Goal: Information Seeking & Learning: Learn about a topic

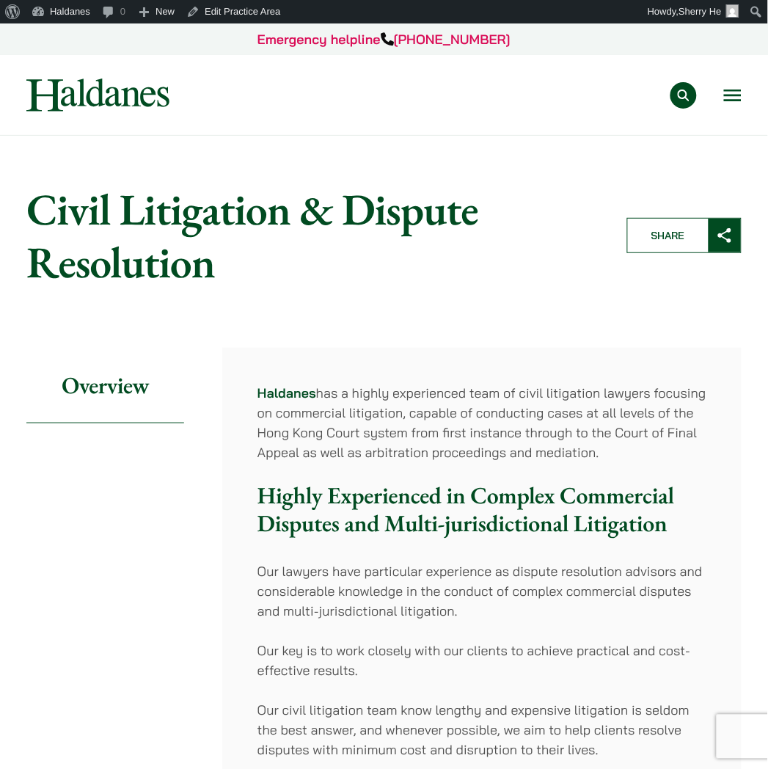
click at [739, 92] on button "Open menu" at bounding box center [733, 95] width 18 height 12
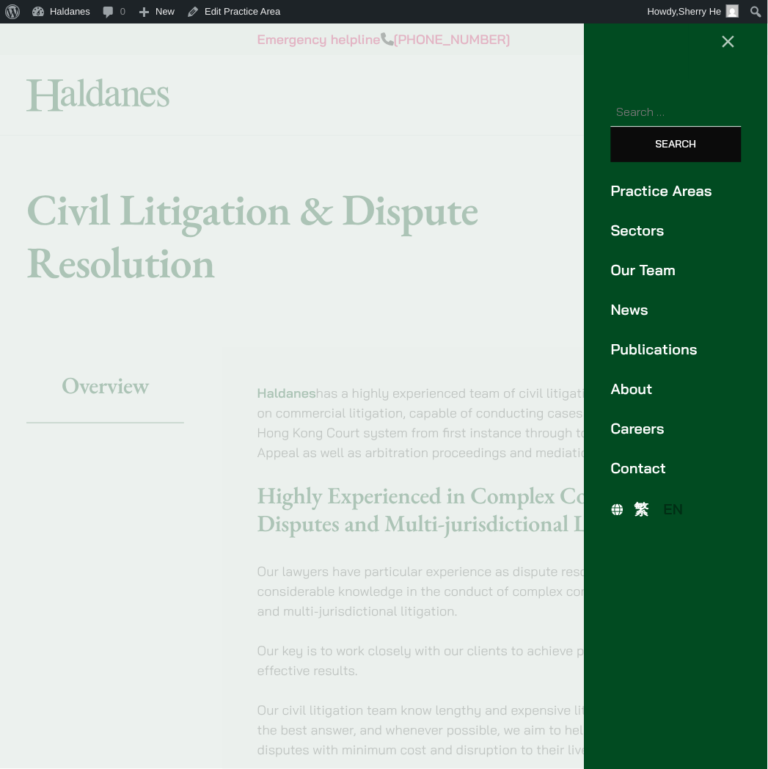
click at [635, 262] on link "Our Team" at bounding box center [676, 270] width 131 height 22
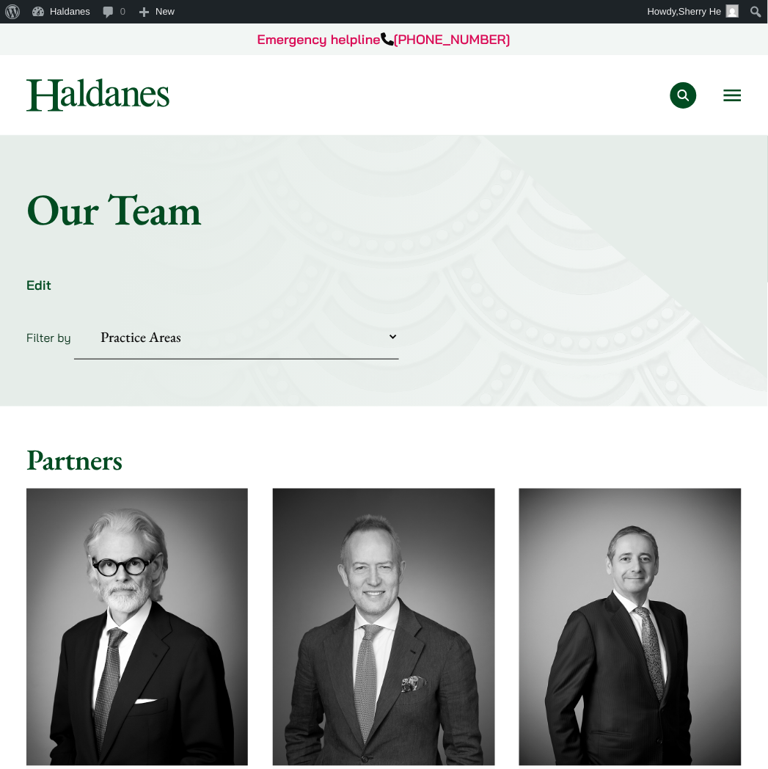
click at [230, 335] on select "Practice Areas Antitrust and Competition Civil Litigation & Dispute Resolution …" at bounding box center [236, 337] width 325 height 45
select select "criminal-defence"
click at [74, 315] on select "Practice Areas Antitrust and Competition Civil Litigation & Dispute Resolution …" at bounding box center [236, 337] width 325 height 45
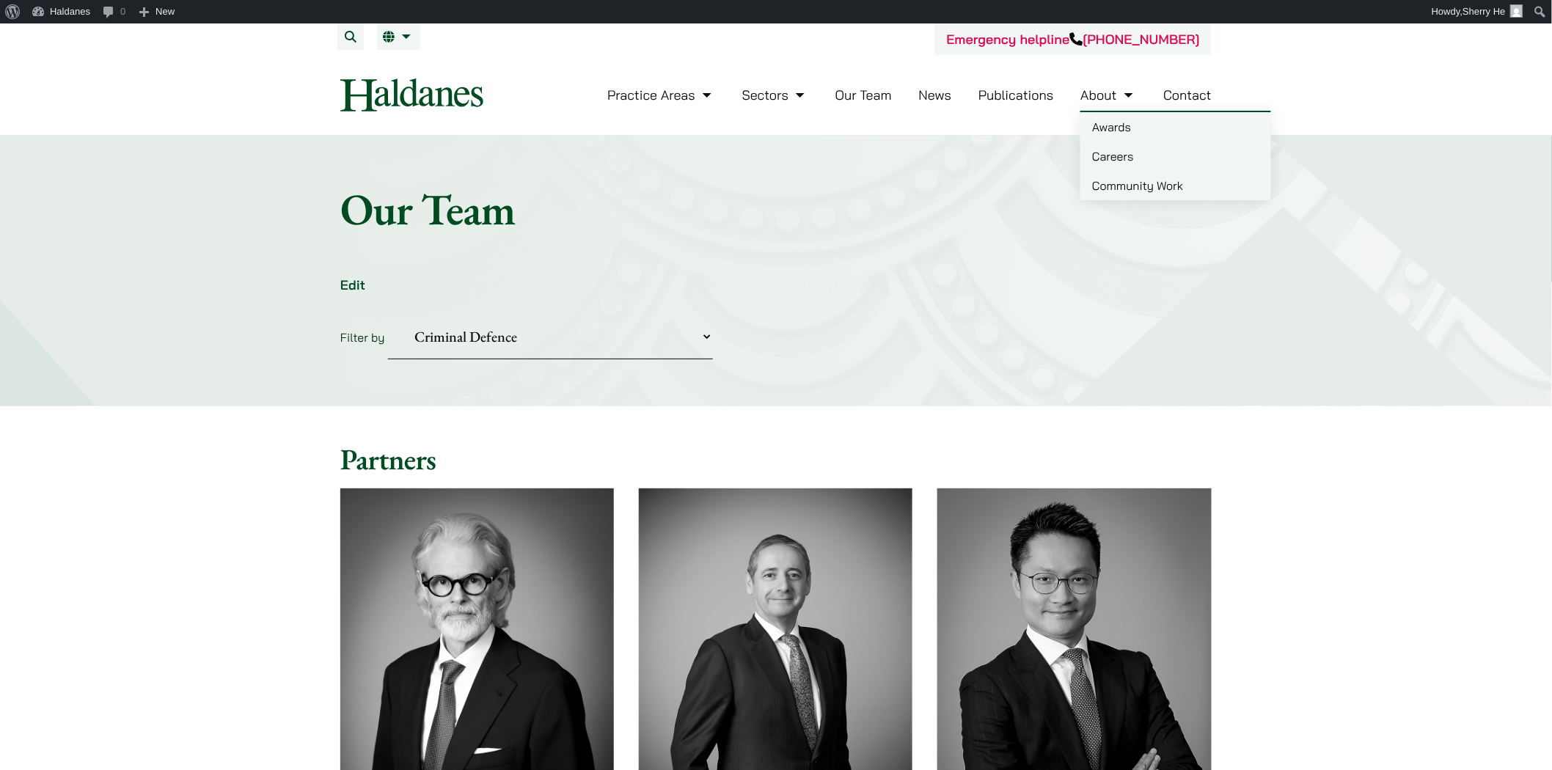
click at [767, 127] on link "Awards" at bounding box center [1176, 126] width 191 height 29
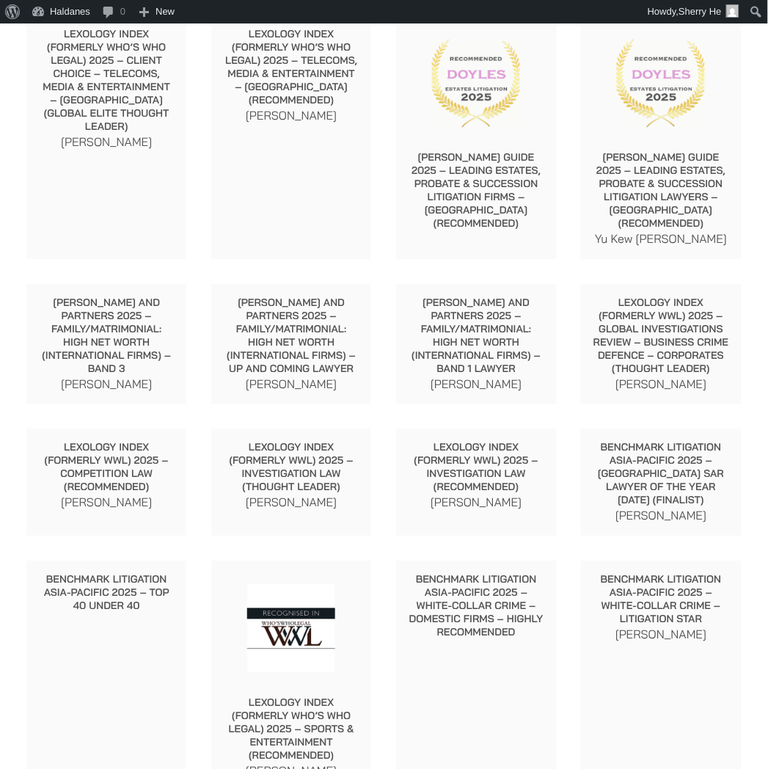
scroll to position [570, 0]
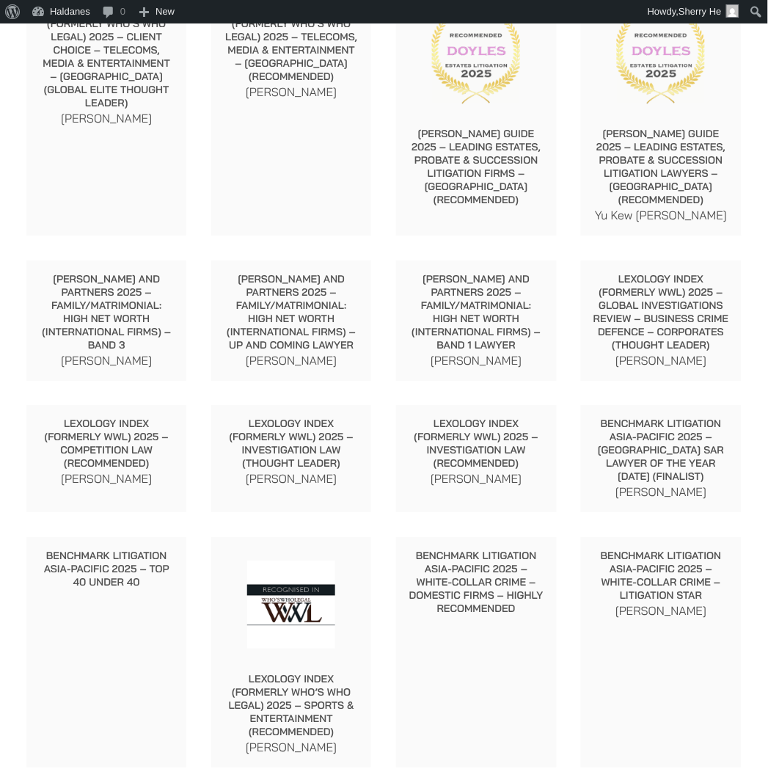
click at [669, 312] on p "Lexology Index (formerly WWL) 2025 – Global Investigations Review – Business Cr…" at bounding box center [661, 311] width 136 height 79
drag, startPoint x: 635, startPoint y: 362, endPoint x: 688, endPoint y: 361, distance: 53.6
click at [688, 361] on p "Paul Wang" at bounding box center [661, 360] width 136 height 18
copy p "Paul Wang"
click at [695, 346] on p "Lexology Index (formerly WWL) 2025 – Global Investigations Review – Business Cr…" at bounding box center [661, 311] width 136 height 79
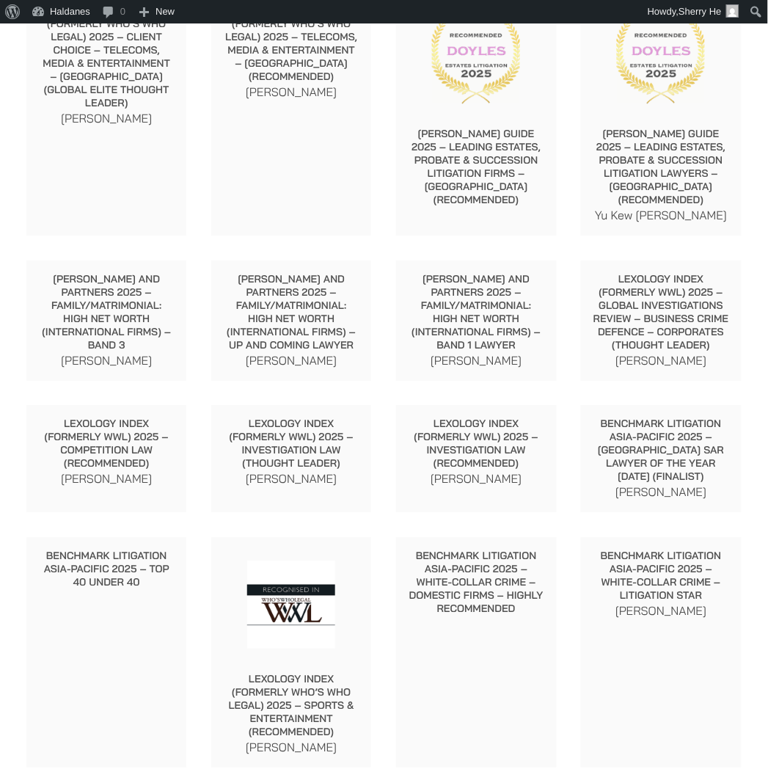
click at [671, 291] on p "Lexology Index (formerly WWL) 2025 – Global Investigations Review – Business Cr…" at bounding box center [661, 311] width 136 height 79
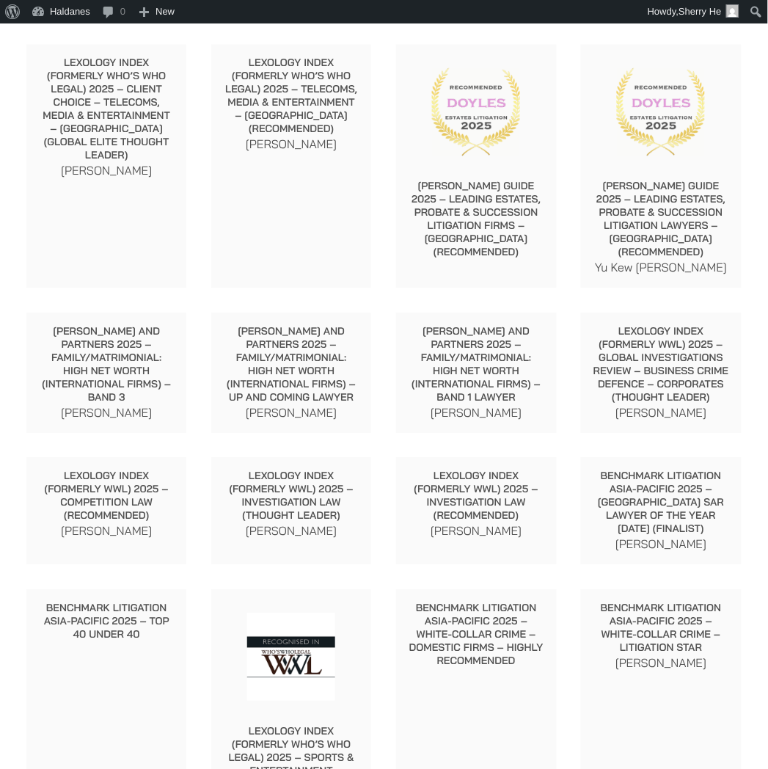
scroll to position [489, 0]
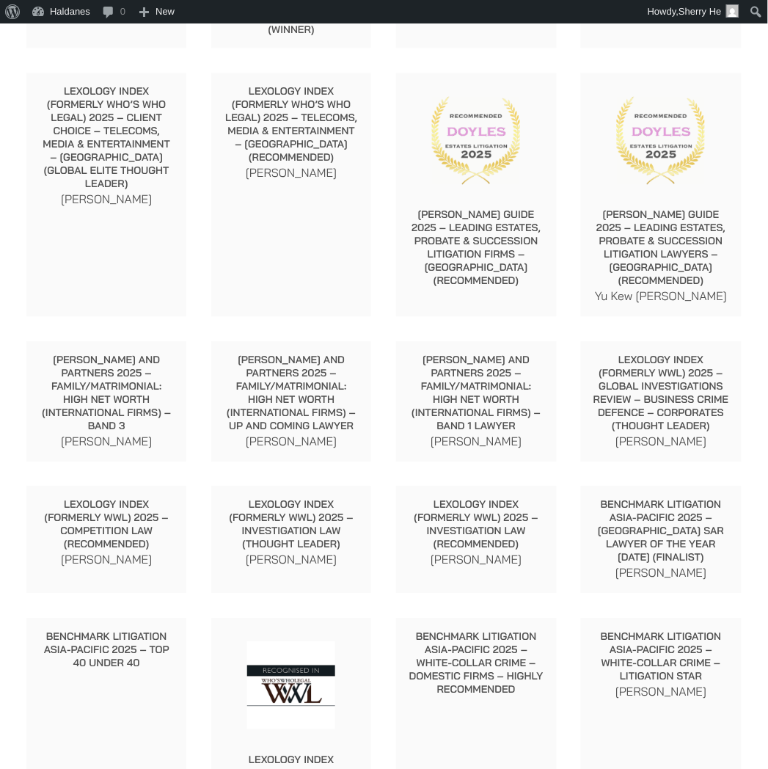
click at [637, 239] on p "Doyle’s Guide 2025 – Leading Estates, Probate & Succession Litigation Lawyers –…" at bounding box center [661, 247] width 136 height 79
click at [627, 235] on p "Doyle’s Guide 2025 – Leading Estates, Probate & Succession Litigation Lawyers –…" at bounding box center [661, 247] width 136 height 79
click at [693, 405] on p "Lexology Index (formerly WWL) 2025 – Global Investigations Review – Business Cr…" at bounding box center [661, 393] width 136 height 79
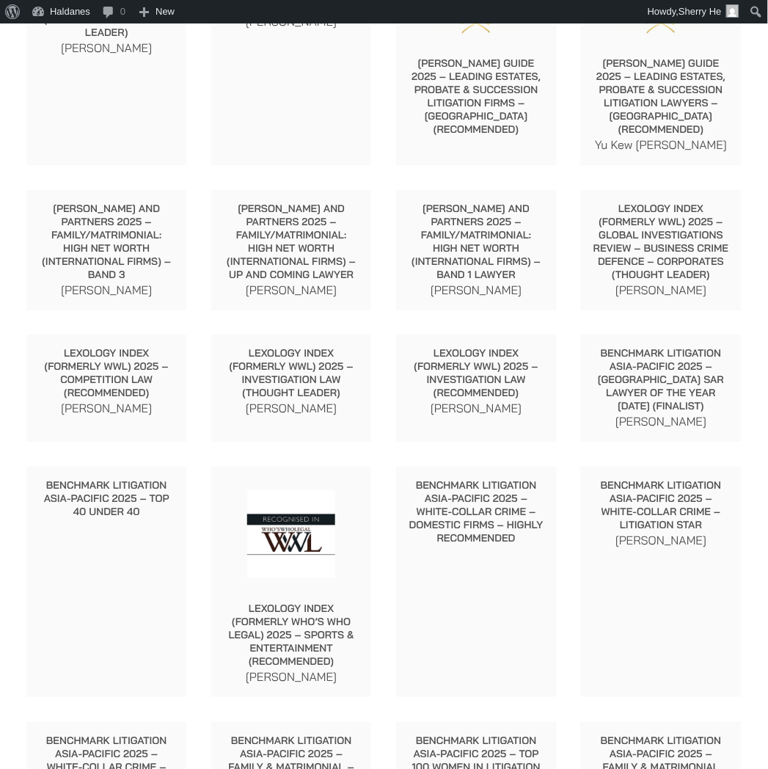
scroll to position [651, 0]
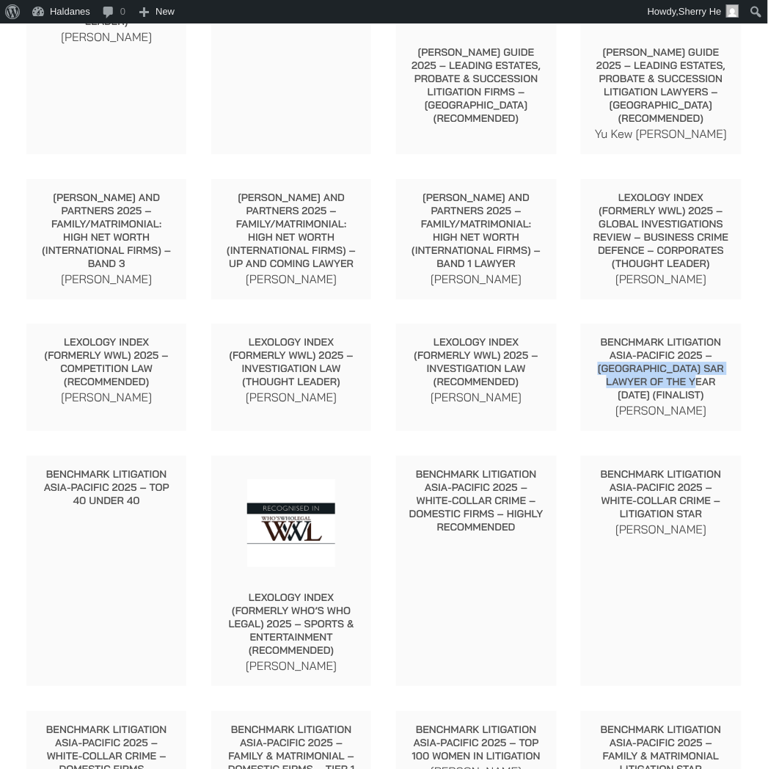
drag, startPoint x: 701, startPoint y: 354, endPoint x: 661, endPoint y: 379, distance: 47.8
click at [661, 379] on p "Benchmark Litigation Asia-Pacific 2025 – Hong Kong SAR Lawyer of the Year 2025 …" at bounding box center [661, 368] width 136 height 66
copy p "Hong Kong SAR Lawyer of the Year 2025"
click at [70, 479] on p "Benchmark Litigation Asia-Pacific 2025 – Top 40 Under 40" at bounding box center [106, 487] width 136 height 40
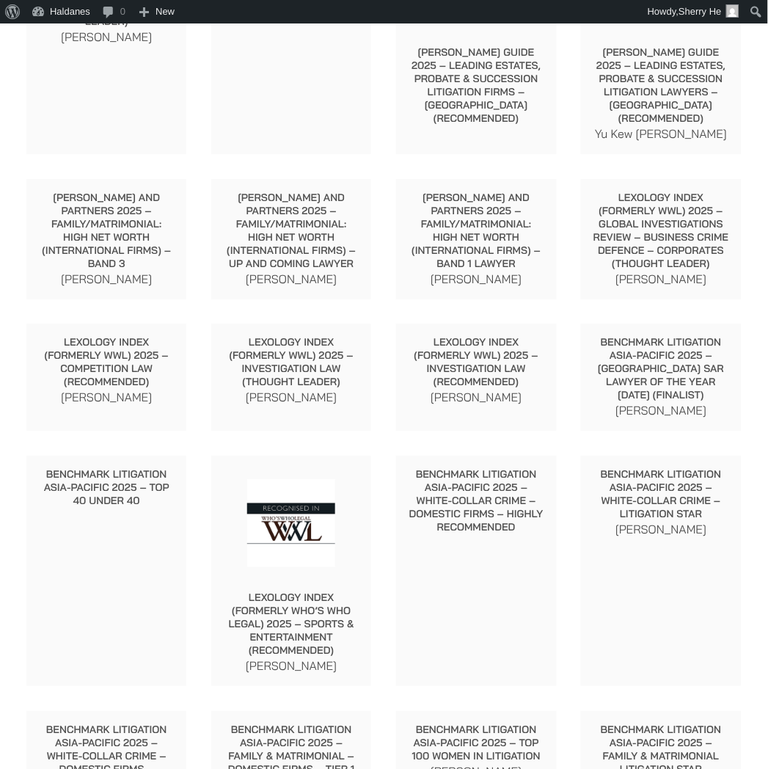
click at [616, 402] on p "Felix Ng" at bounding box center [661, 410] width 136 height 18
click at [504, 483] on p "Benchmark Litigation Asia-Pacific 2025 – White-Collar Crime – Domestic Firms – …" at bounding box center [476, 500] width 136 height 66
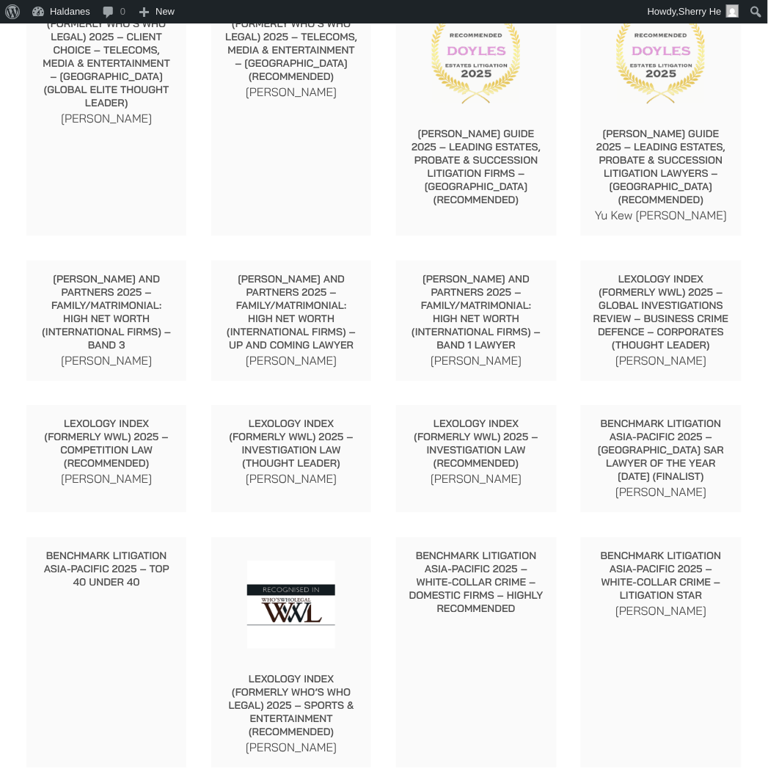
click at [494, 449] on p "Lexology Index (formerly WWL) 2025 – Investigation Law (Recommended)" at bounding box center [476, 443] width 136 height 53
click at [130, 457] on p "Lexology Index (formerly WWL) 2025 – Competition Law (Recommended)" at bounding box center [106, 443] width 136 height 53
click at [253, 450] on p "Lexology Index (formerly WWL) 2025 – Investigation Law (Thought Leader)" at bounding box center [291, 443] width 136 height 53
click at [494, 451] on p "Lexology Index (formerly WWL) 2025 – Investigation Law (Recommended)" at bounding box center [476, 443] width 136 height 53
click at [613, 453] on p "Benchmark Litigation Asia-Pacific 2025 – [GEOGRAPHIC_DATA] SAR Lawyer of the Ye…" at bounding box center [661, 450] width 136 height 66
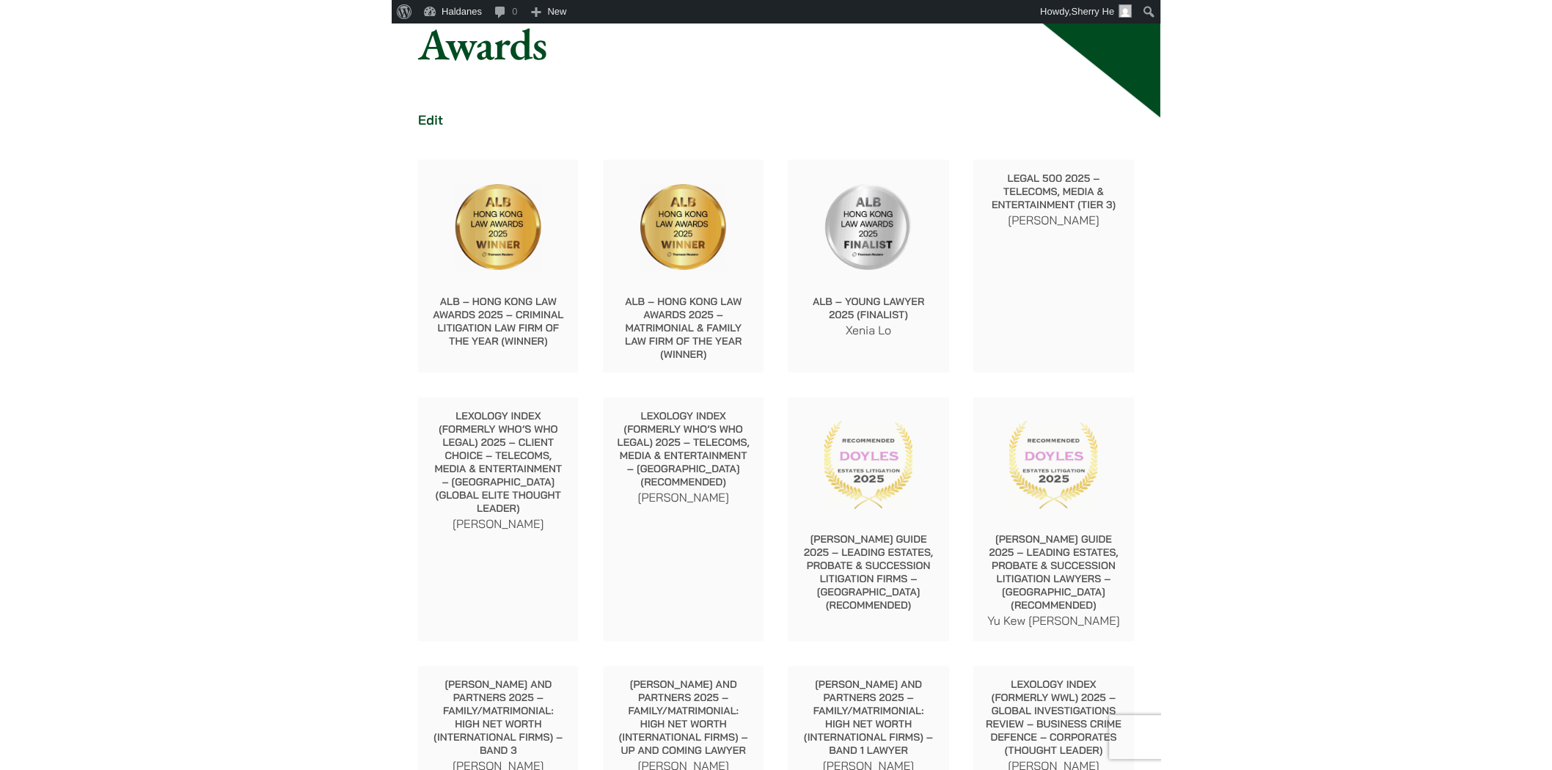
scroll to position [0, 0]
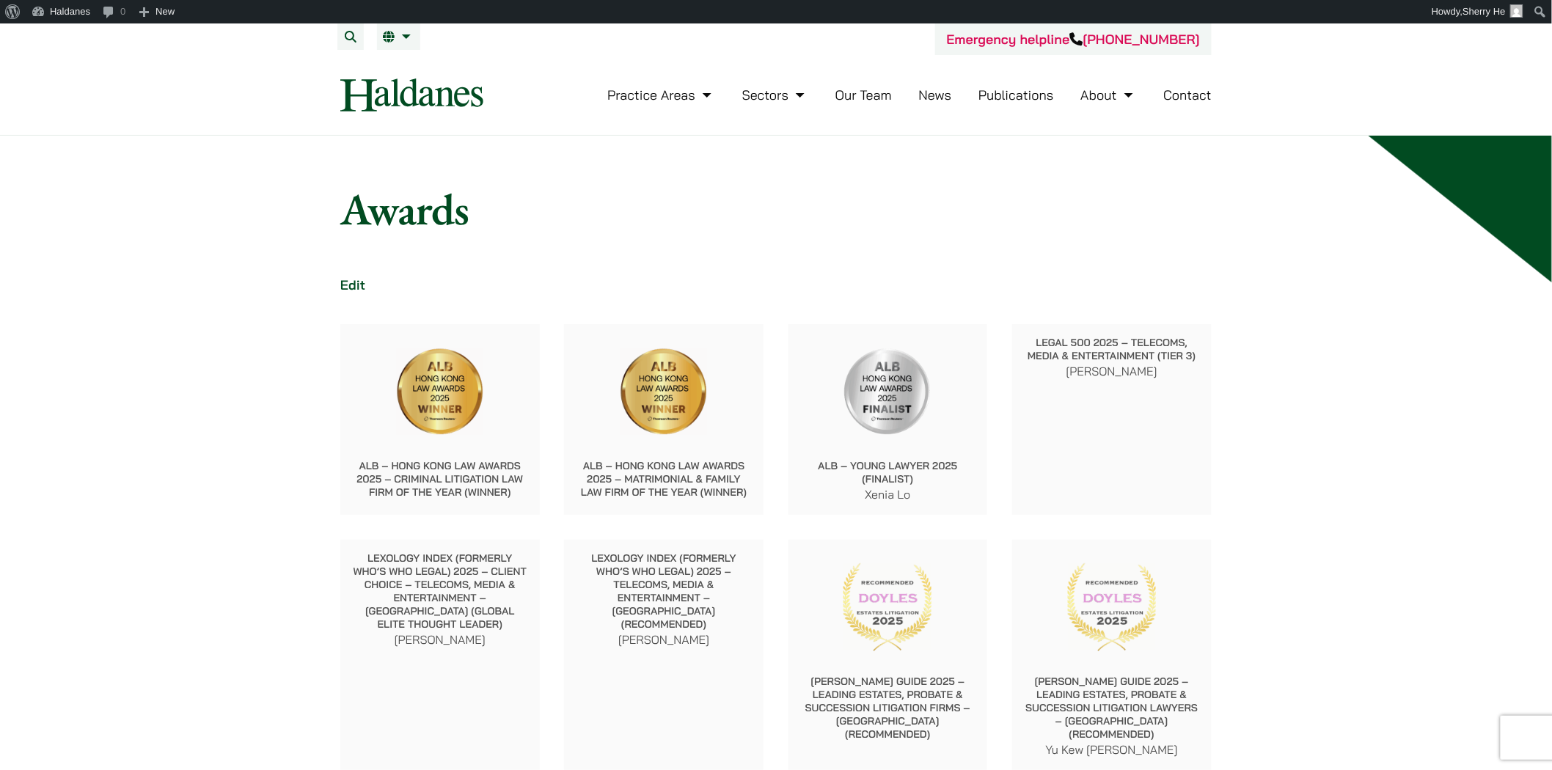
click at [943, 94] on link "News" at bounding box center [935, 95] width 33 height 17
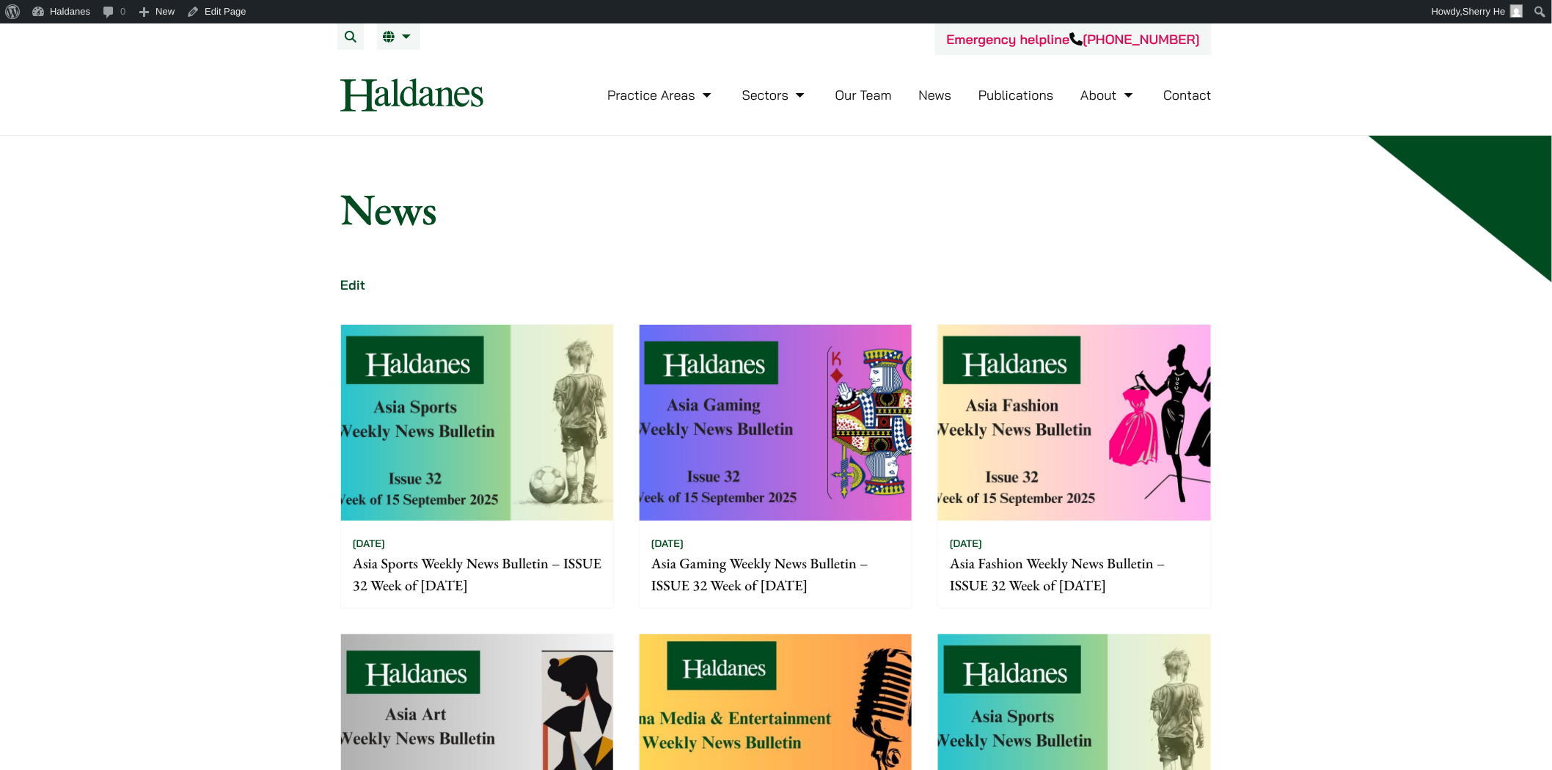
click at [995, 98] on link "Publications" at bounding box center [1017, 95] width 76 height 17
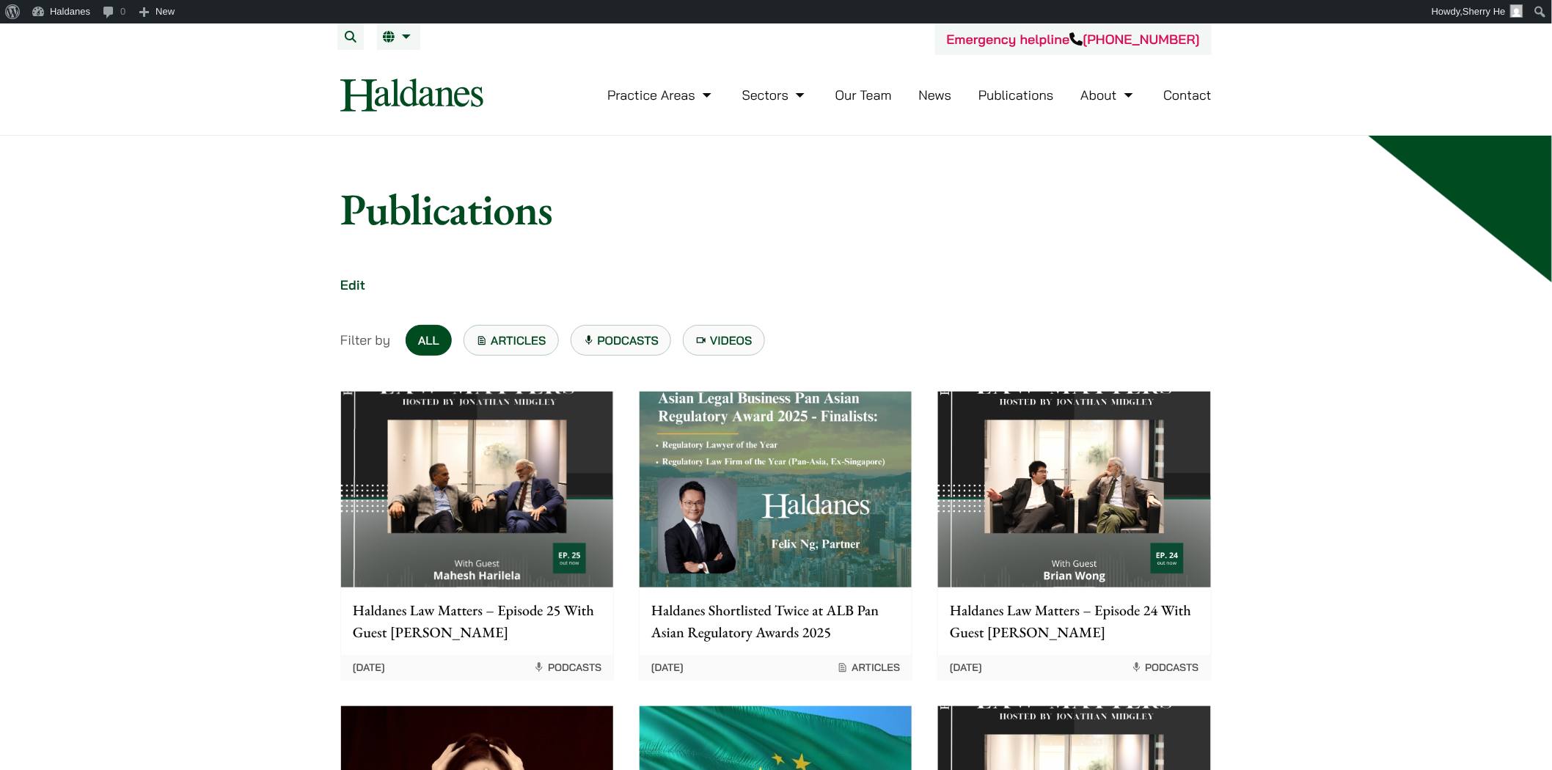
click at [523, 351] on link "Articles" at bounding box center [511, 340] width 95 height 31
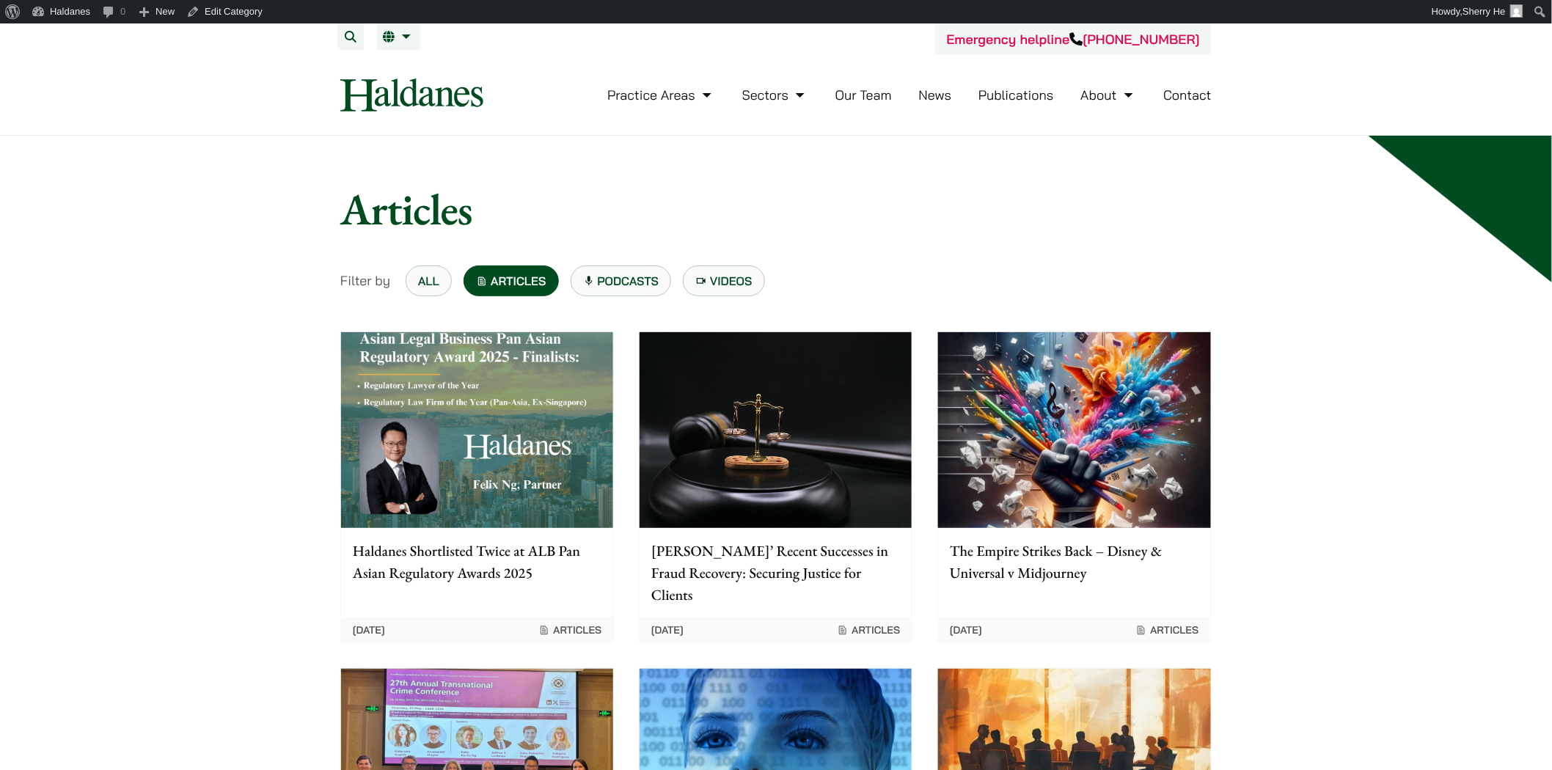
click at [918, 97] on ul "Practice Areas Antitrust and Competition Law Civil Litigation & Dispute Resolut…" at bounding box center [909, 95] width 604 height 32
click at [927, 94] on link "News" at bounding box center [935, 95] width 33 height 17
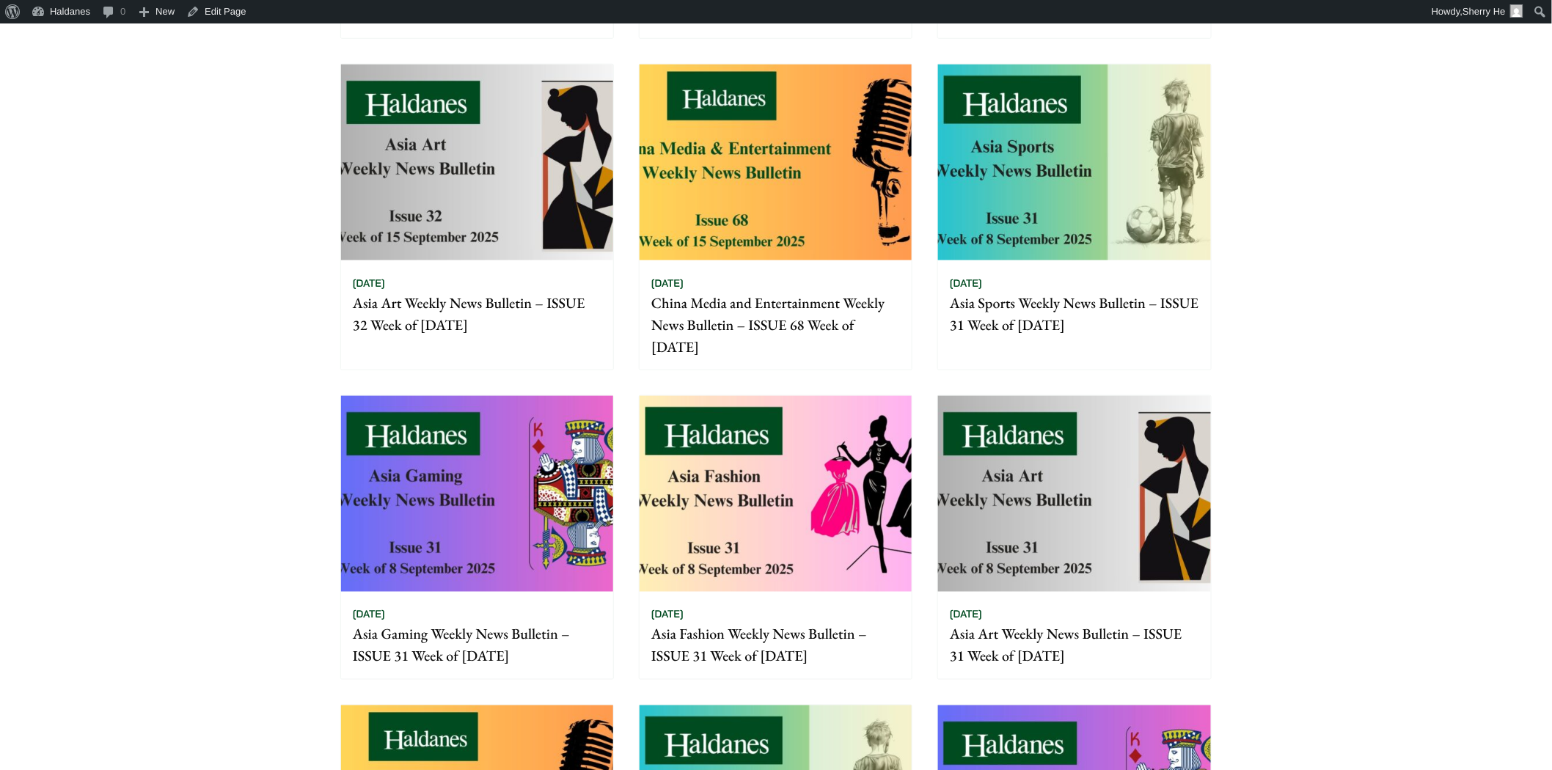
scroll to position [1059, 0]
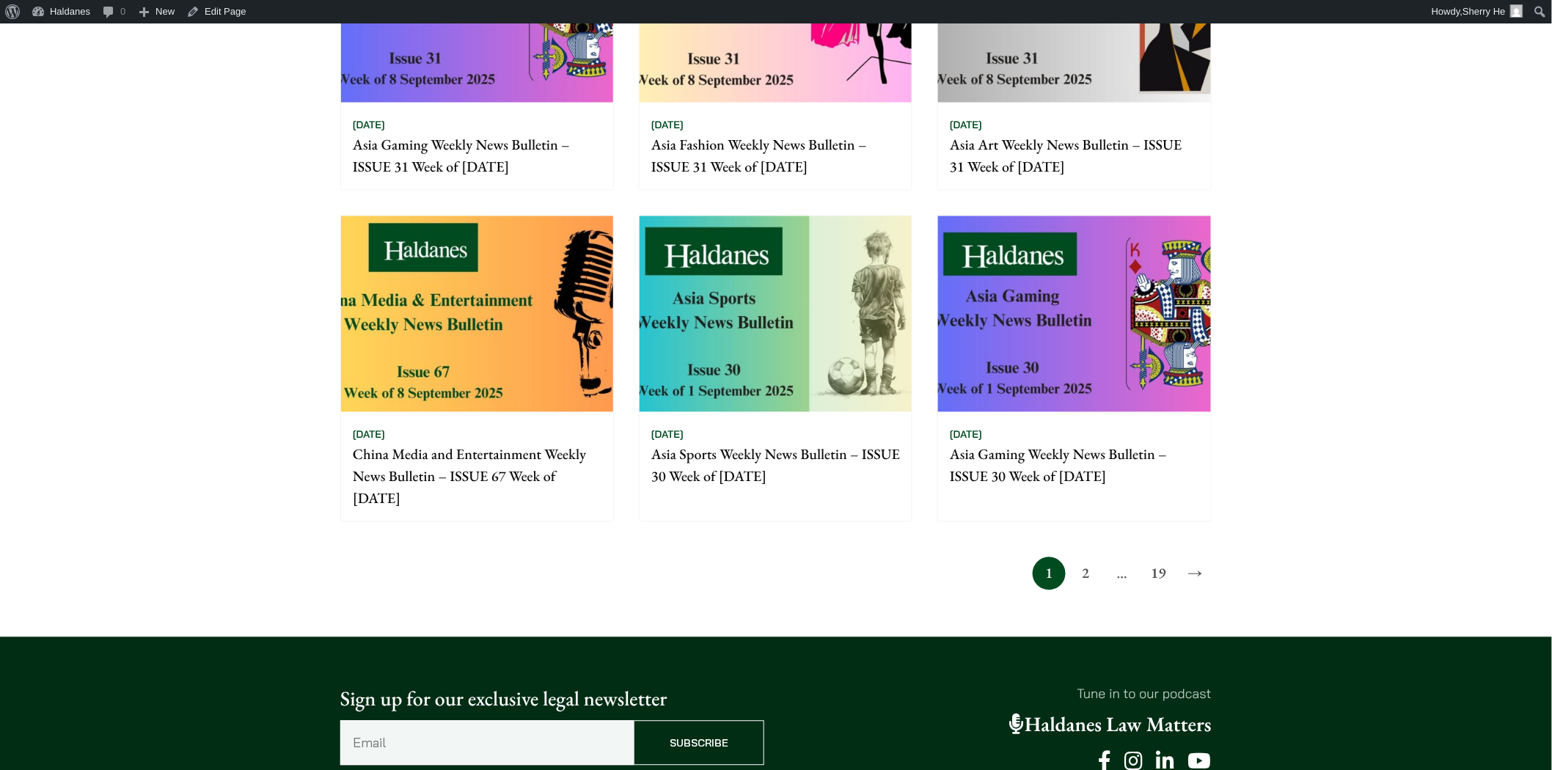
click at [1090, 569] on link "2" at bounding box center [1086, 574] width 33 height 33
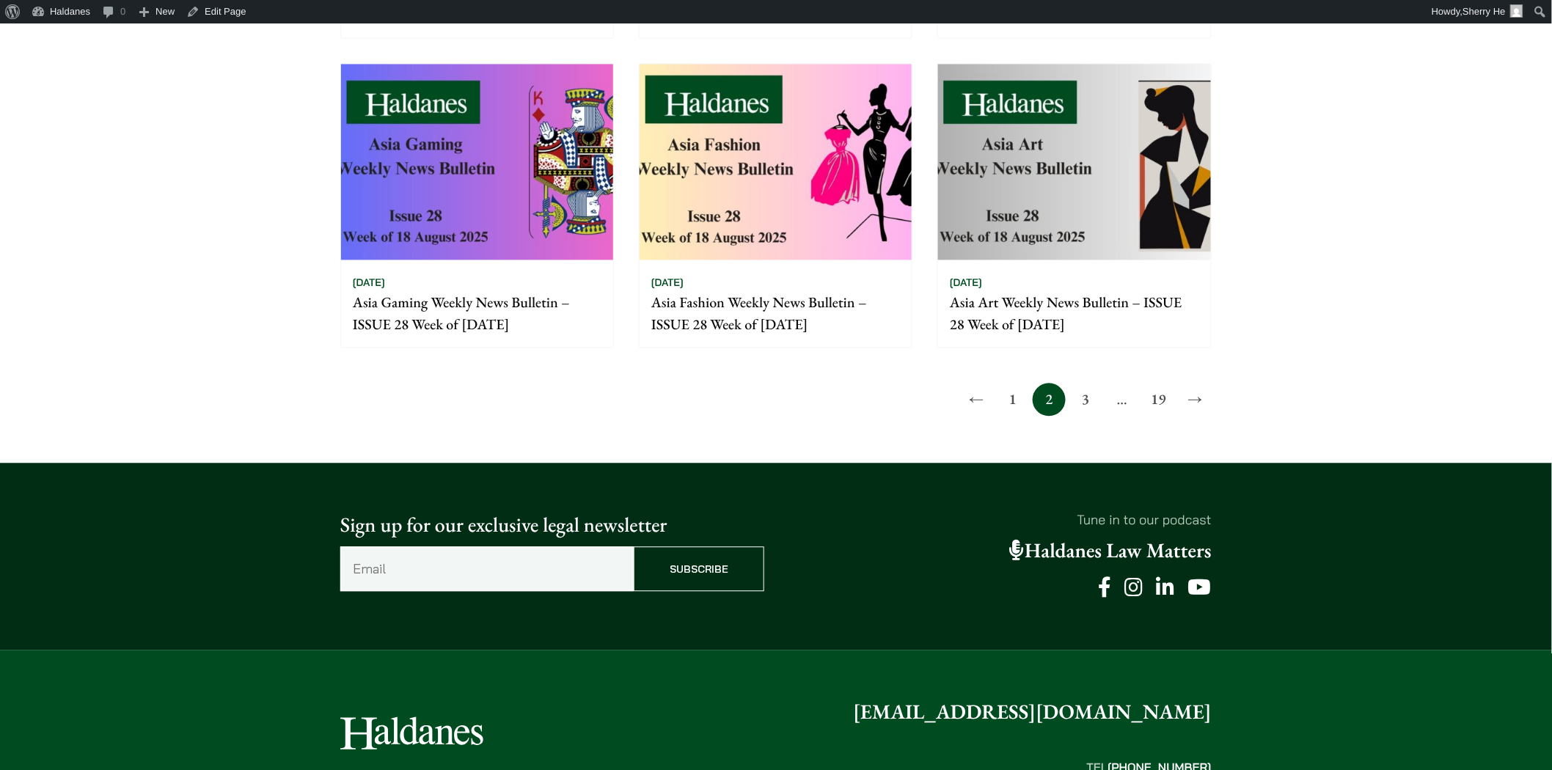
scroll to position [1304, 0]
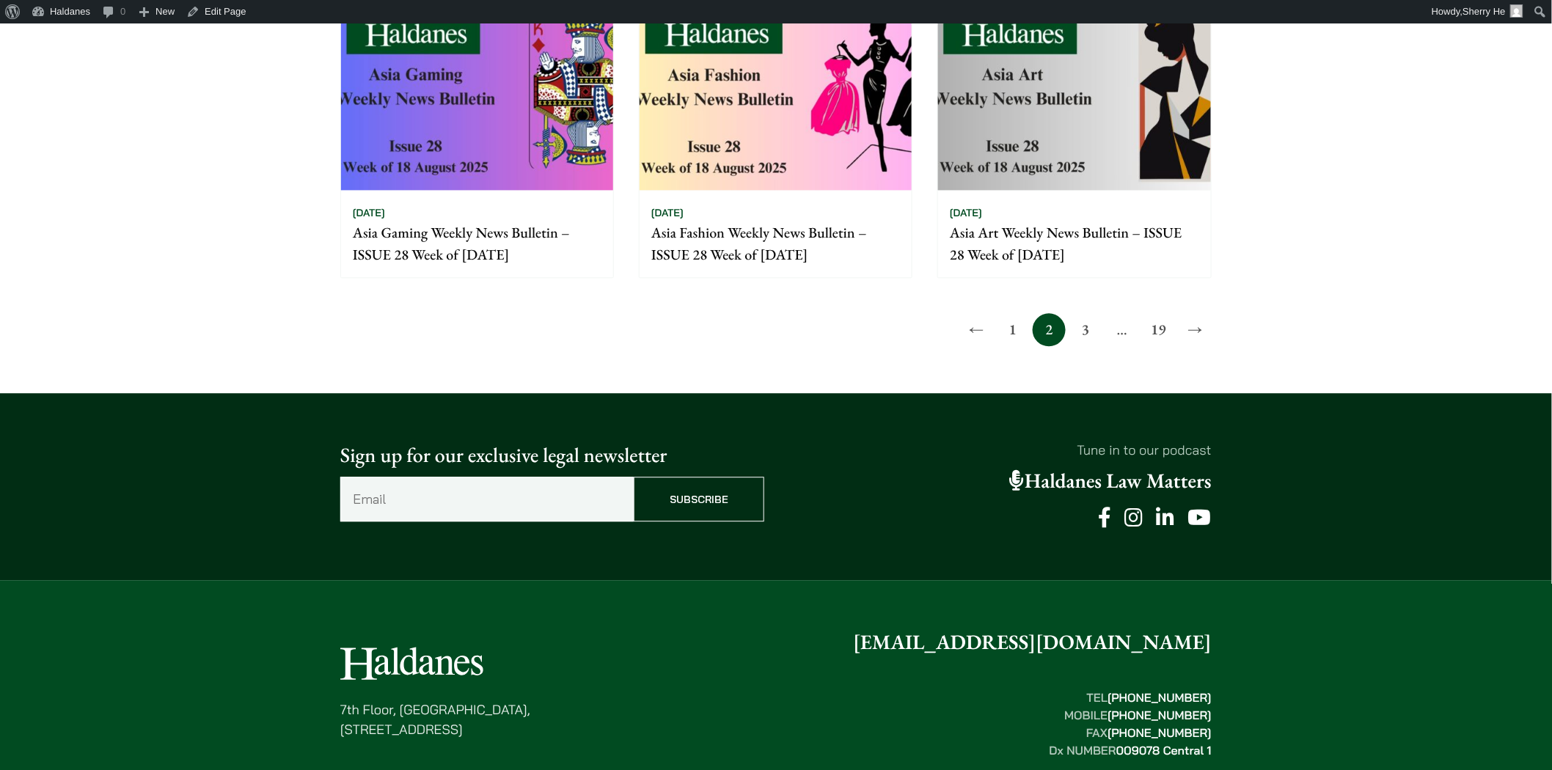
click at [1089, 339] on link "3" at bounding box center [1086, 329] width 33 height 33
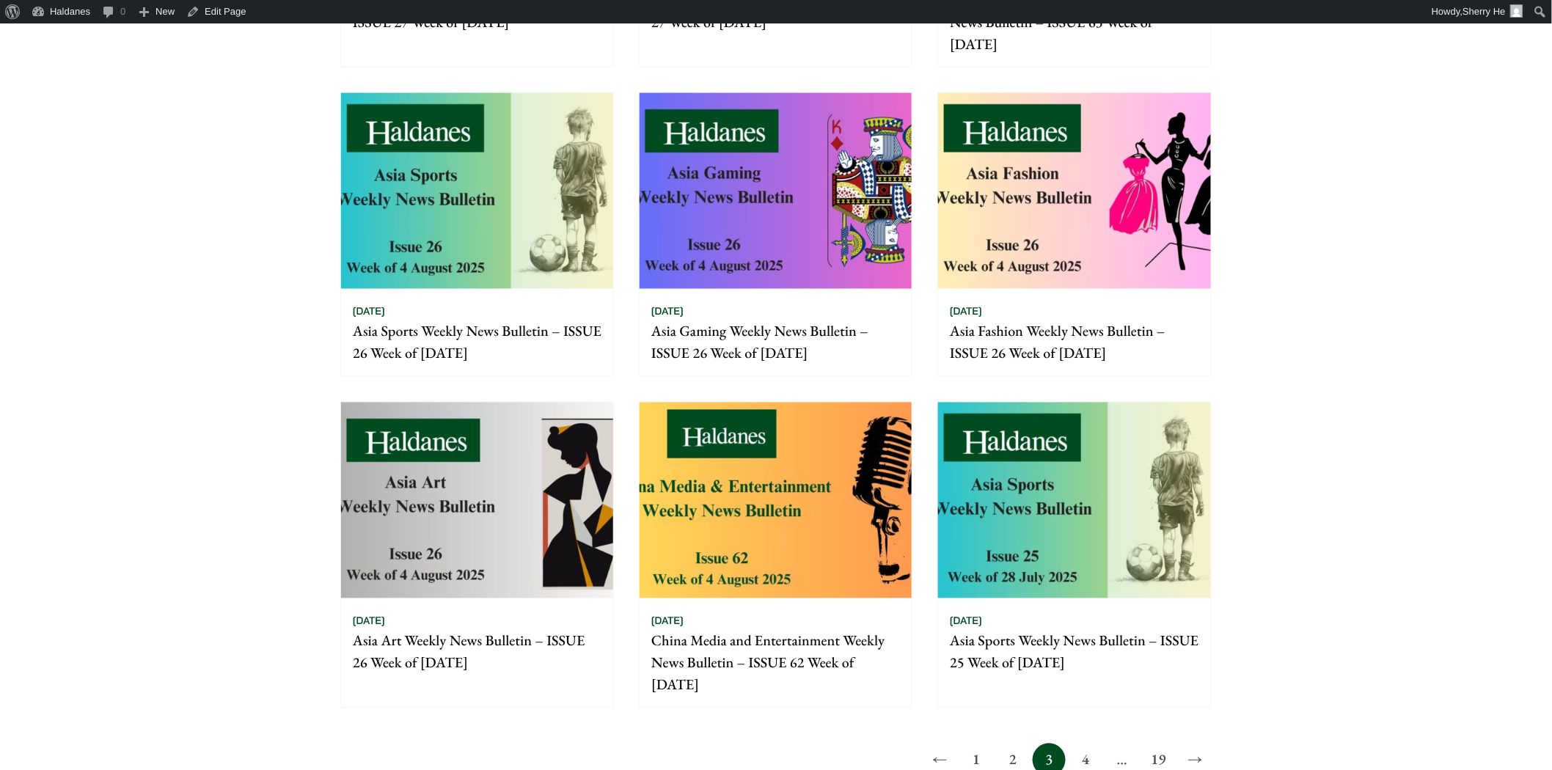
scroll to position [896, 0]
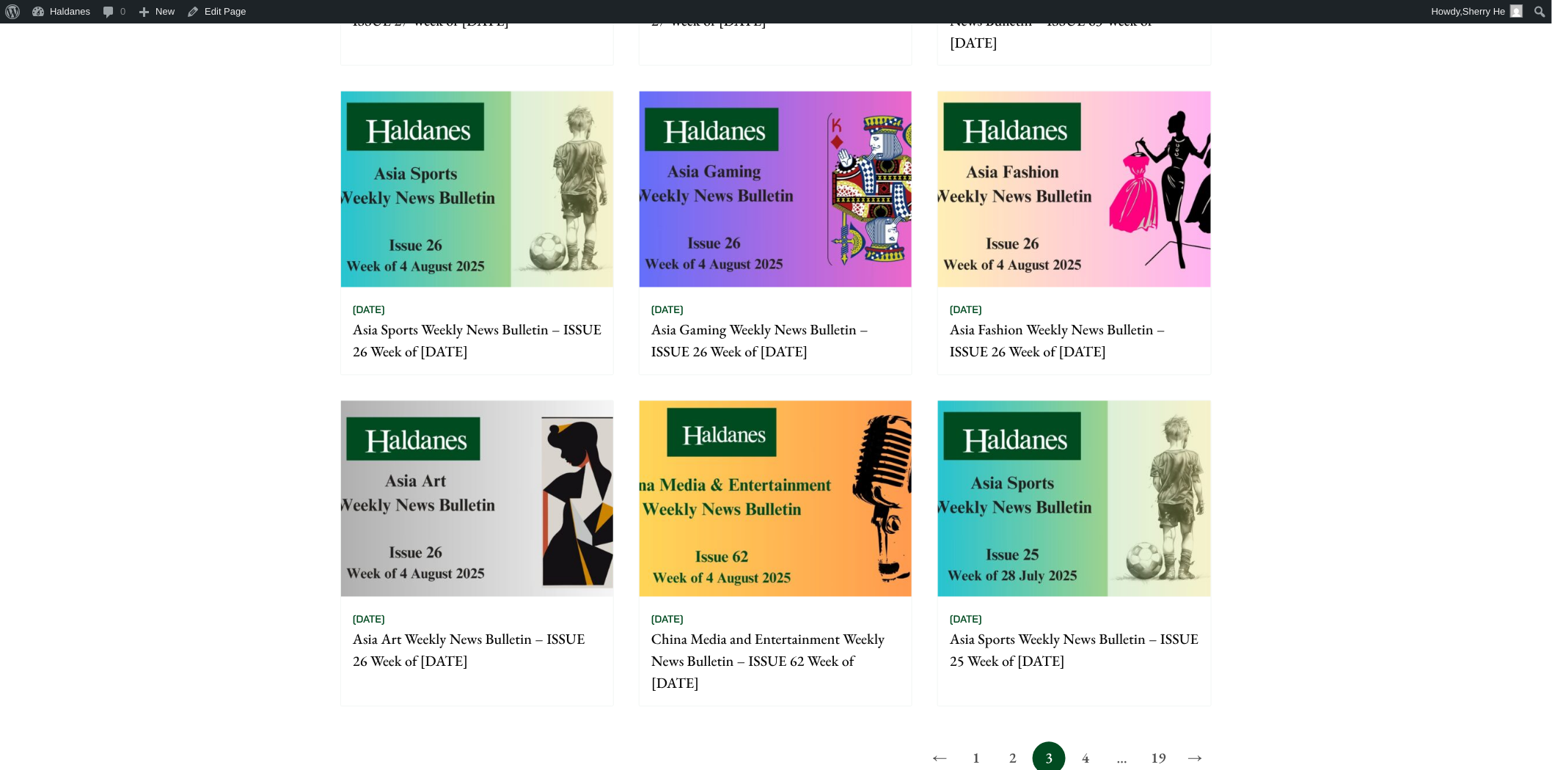
click at [1086, 752] on link "4" at bounding box center [1086, 758] width 33 height 33
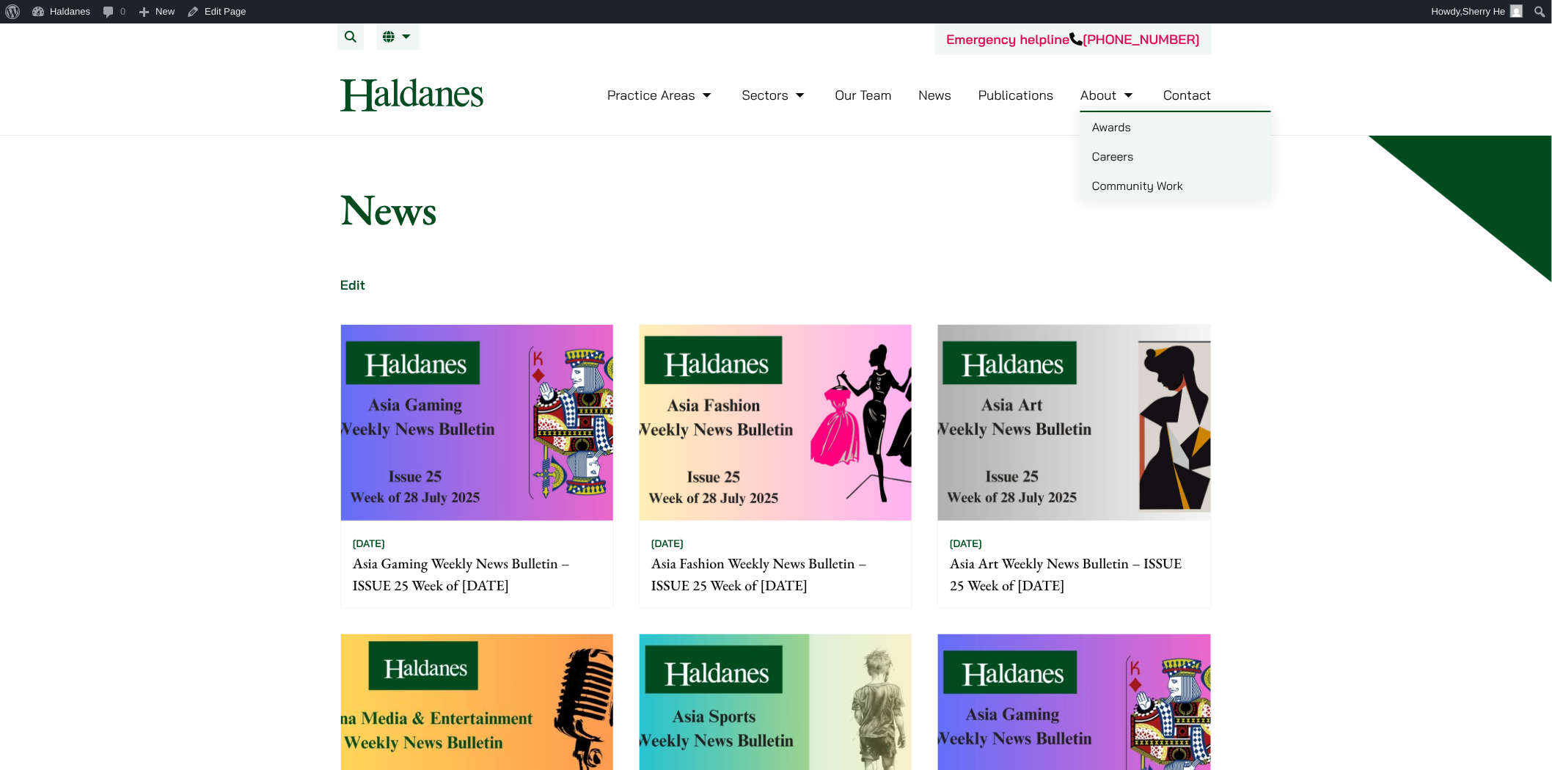
click at [1108, 134] on link "Awards" at bounding box center [1176, 126] width 191 height 29
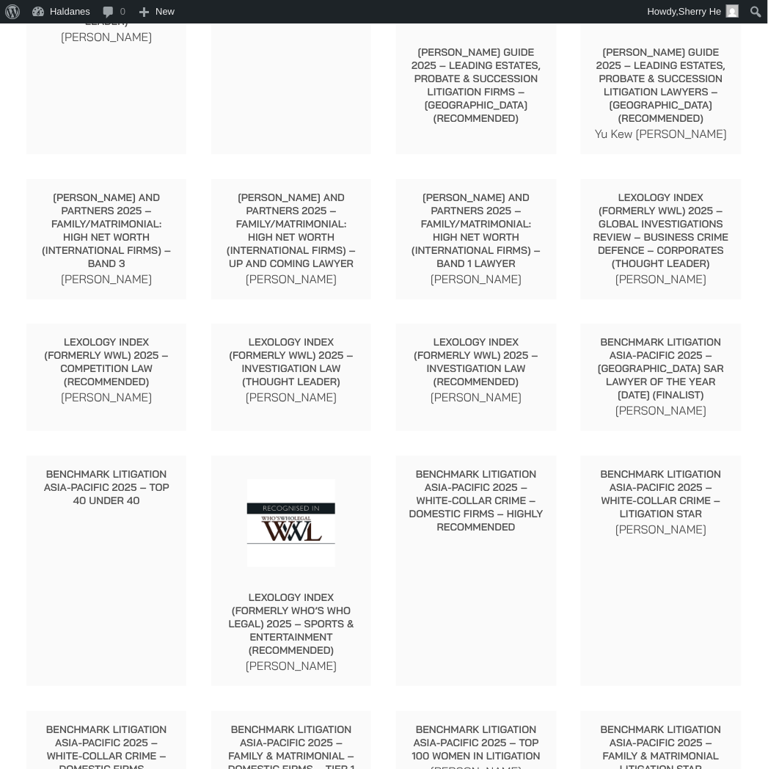
scroll to position [1059, 0]
